Goal: Register for event/course

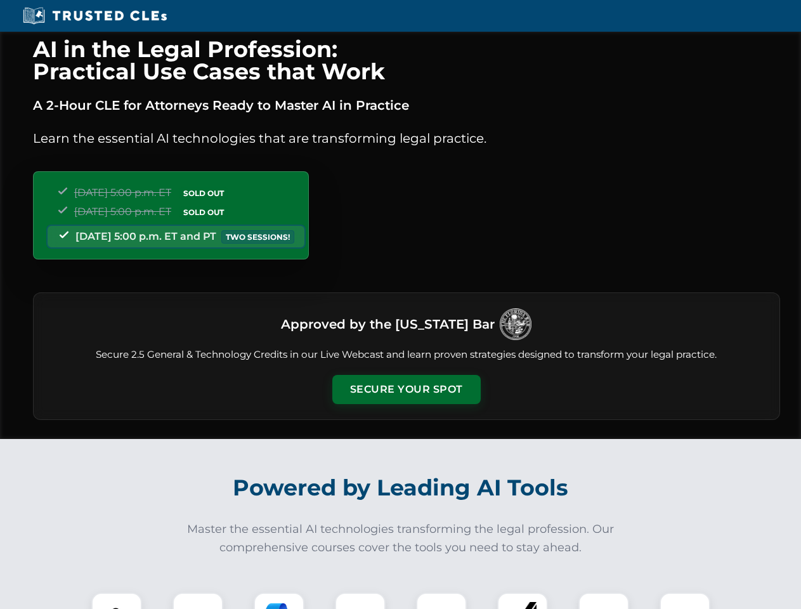
click at [406, 390] on button "Secure Your Spot" at bounding box center [407, 389] width 148 height 29
click at [117, 601] on img at bounding box center [116, 618] width 37 height 37
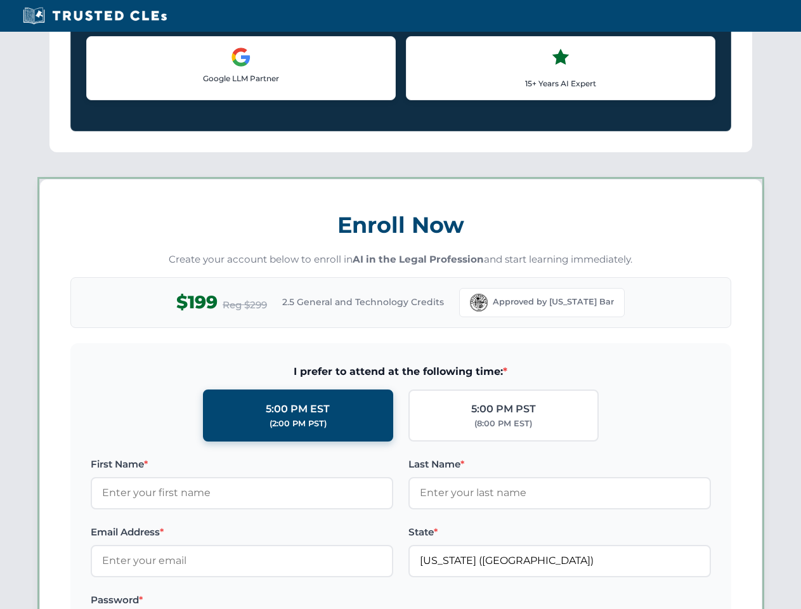
click at [279, 601] on label "Password *" at bounding box center [242, 600] width 303 height 15
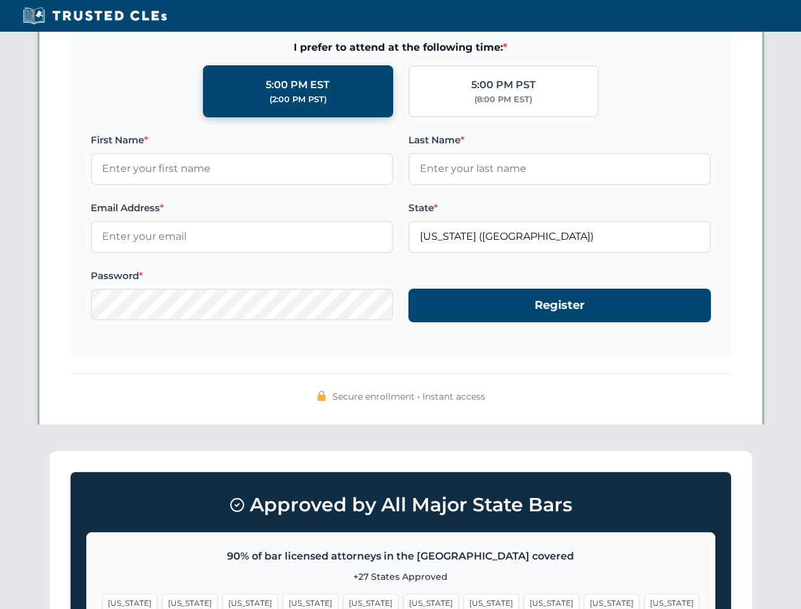
click at [584, 601] on span "[US_STATE]" at bounding box center [611, 603] width 55 height 18
